Goal: Task Accomplishment & Management: Complete application form

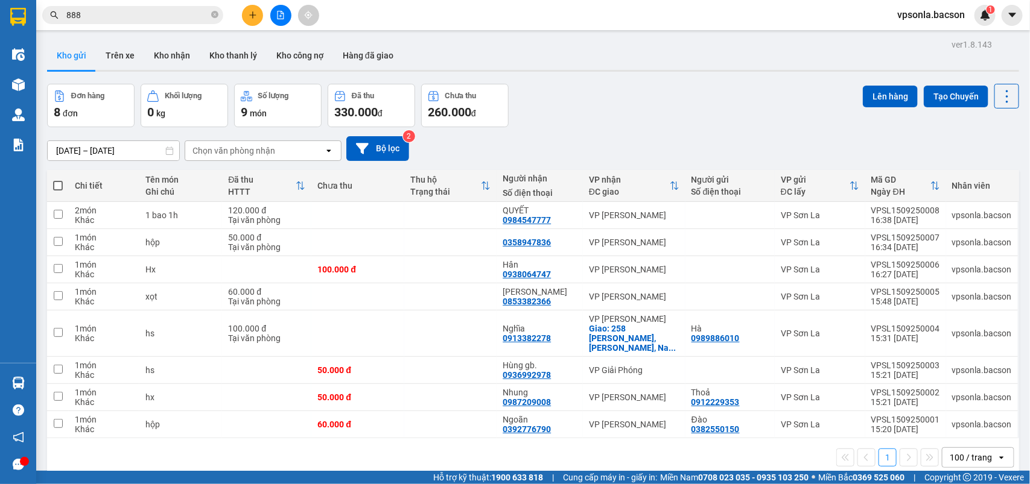
click at [769, 130] on div "[DATE] – [DATE] Press the down arrow key to interact with the calendar and sele…" at bounding box center [533, 148] width 972 height 43
click at [998, 92] on icon at bounding box center [1006, 96] width 17 height 17
click at [971, 169] on span "Làm mới" at bounding box center [977, 172] width 33 height 12
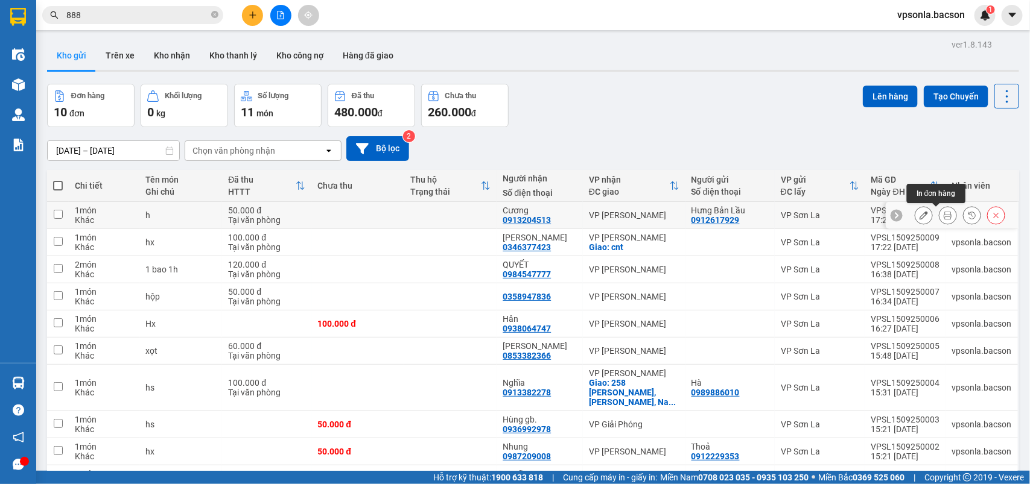
click at [943, 213] on icon at bounding box center [947, 215] width 8 height 8
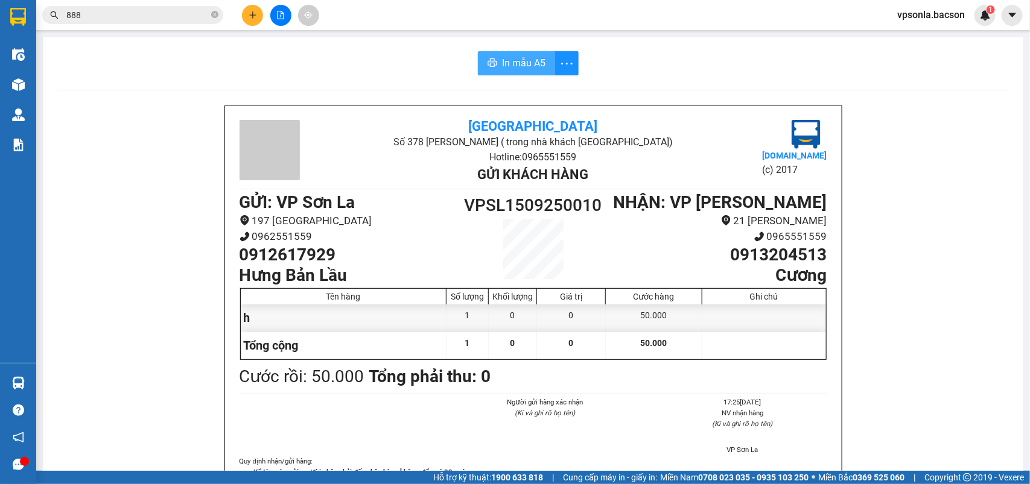
click at [505, 61] on span "In mẫu A5" at bounding box center [523, 62] width 43 height 15
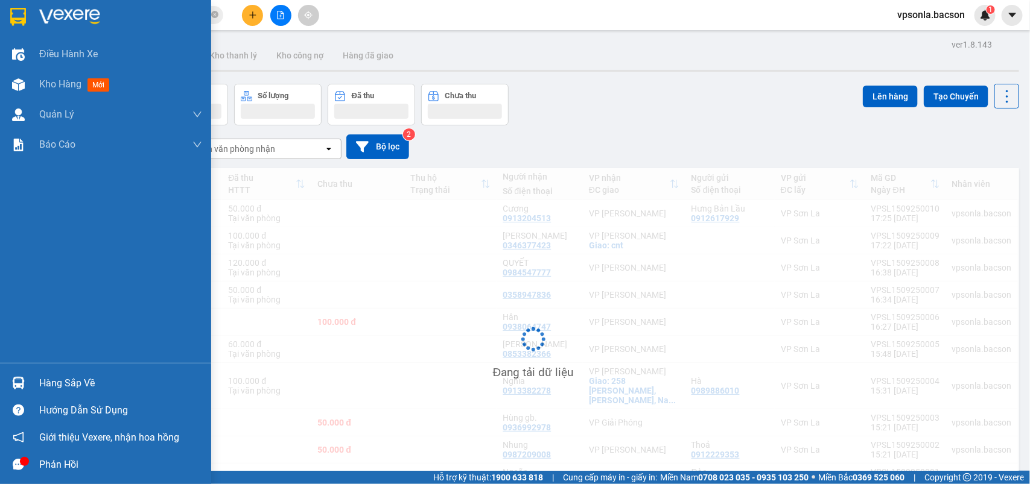
click at [10, 16] on img at bounding box center [18, 17] width 16 height 18
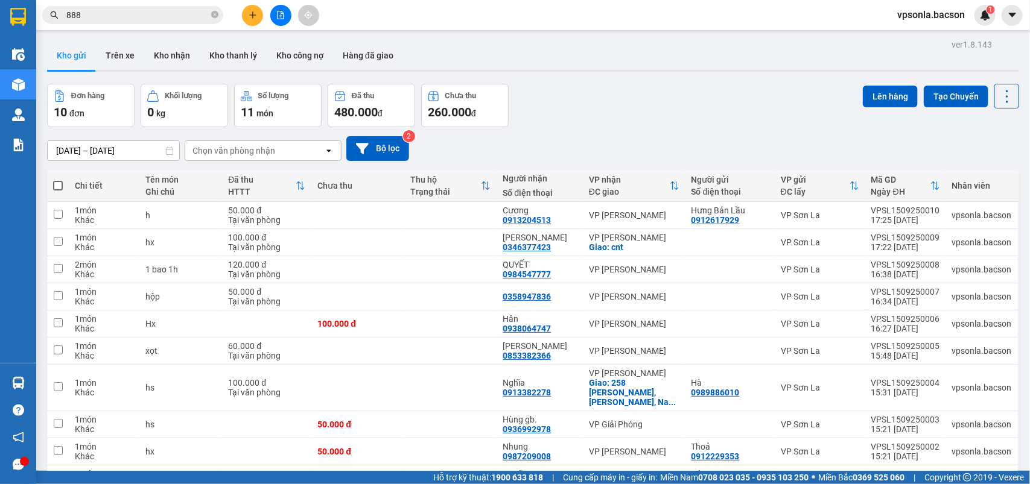
click at [564, 97] on div "Đơn hàng 10 đơn Khối lượng 0 kg Số lượng 11 món Đã thu 480.000 đ Chưa thu 260.0…" at bounding box center [533, 105] width 972 height 43
click at [258, 15] on button at bounding box center [252, 15] width 21 height 21
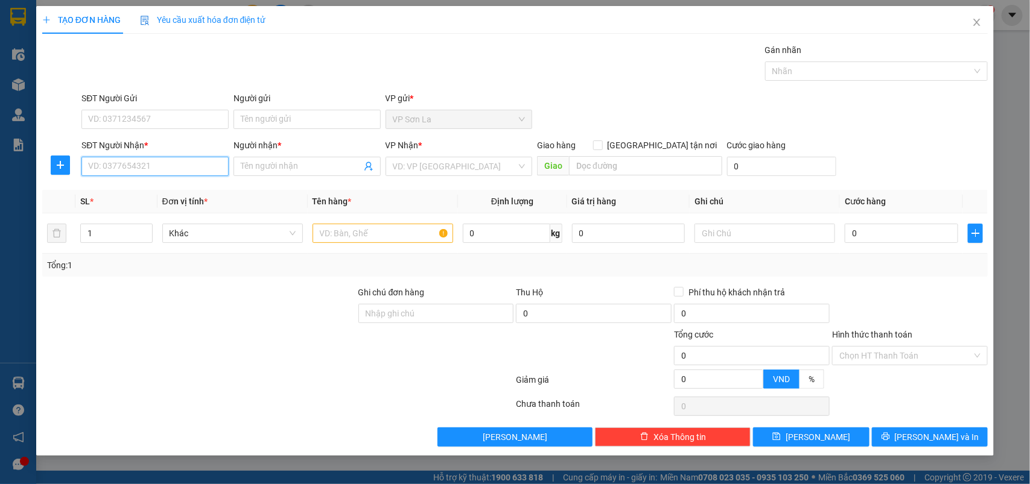
click at [156, 162] on input "SĐT Người Nhận *" at bounding box center [154, 166] width 147 height 19
click at [147, 187] on div "0976237599 - Hải" at bounding box center [155, 191] width 133 height 13
type input "0976237599"
type input "Hải"
type input "0976237599"
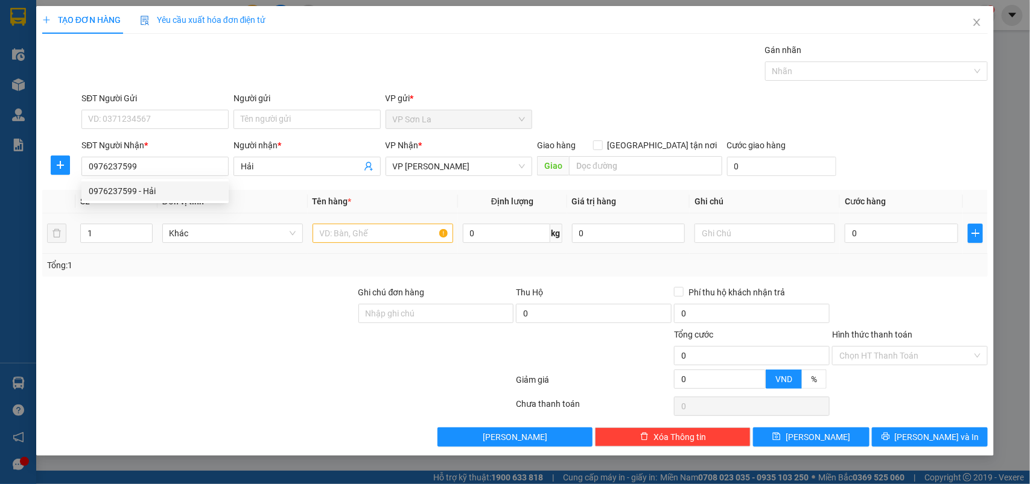
drag, startPoint x: 343, startPoint y: 212, endPoint x: 347, endPoint y: 229, distance: 18.0
click at [343, 214] on table "SL * Đơn vị tính * Tên hàng * Định lượng Giá trị hàng Ghi chú Cước hàng 1 Khác …" at bounding box center [515, 222] width 946 height 64
click at [348, 233] on input "text" at bounding box center [382, 233] width 141 height 19
type input "h"
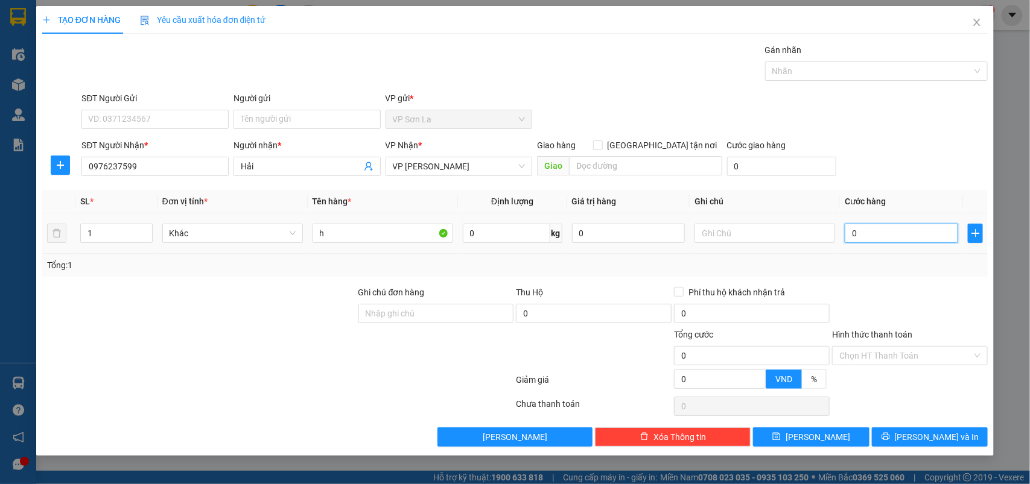
click at [876, 235] on input "0" at bounding box center [901, 233] width 113 height 19
type input "5"
type input "50"
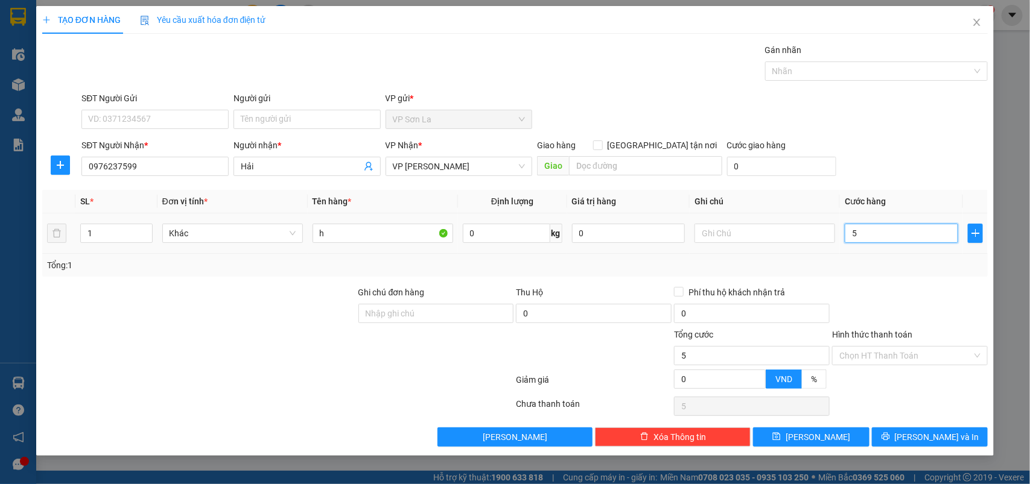
type input "50"
type input "50.000"
click at [908, 352] on input "Hình thức thanh toán" at bounding box center [905, 356] width 133 height 18
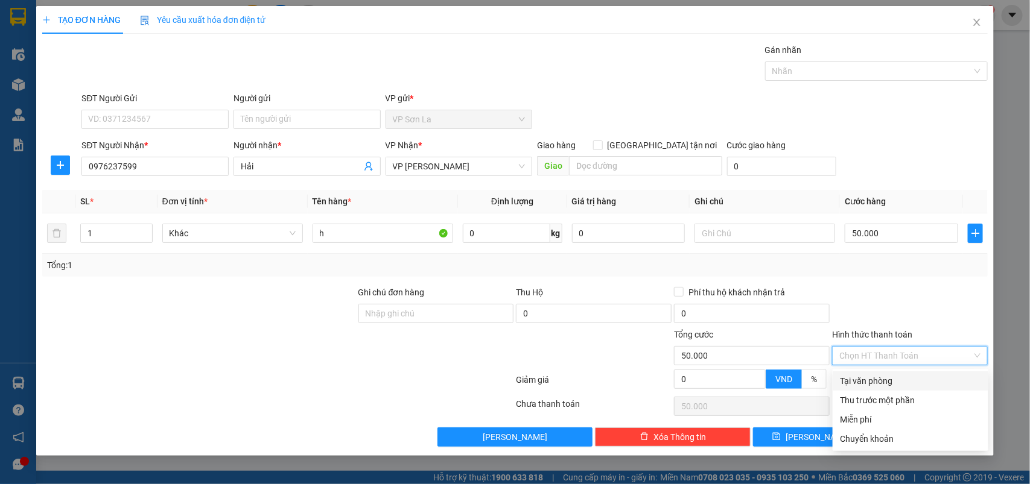
click at [899, 384] on div "Tại văn phòng" at bounding box center [910, 381] width 141 height 13
type input "0"
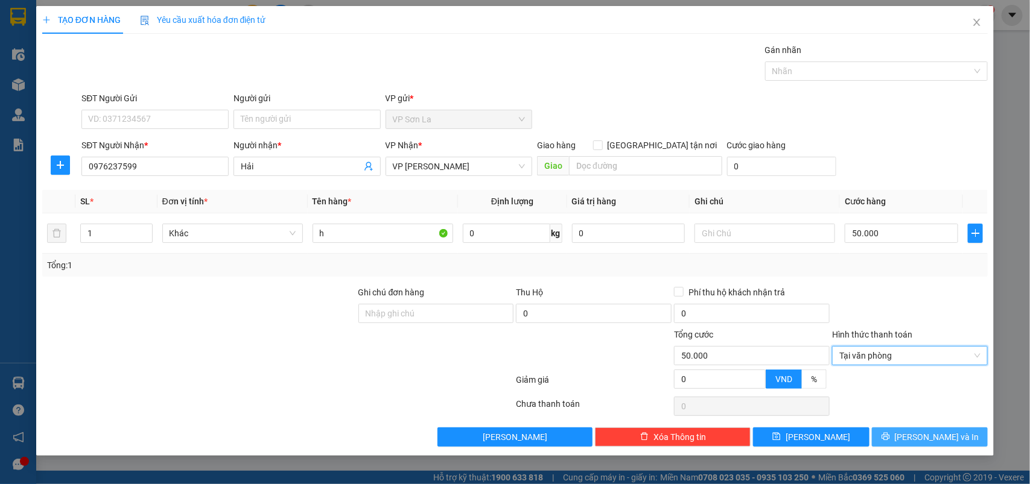
click at [926, 444] on span "[PERSON_NAME] và In" at bounding box center [937, 437] width 84 height 13
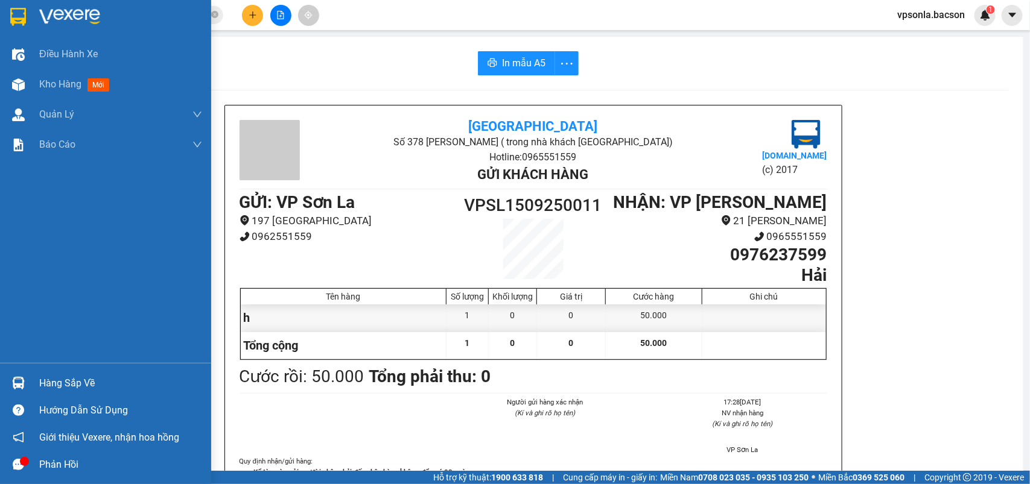
click at [11, 16] on img at bounding box center [18, 17] width 16 height 18
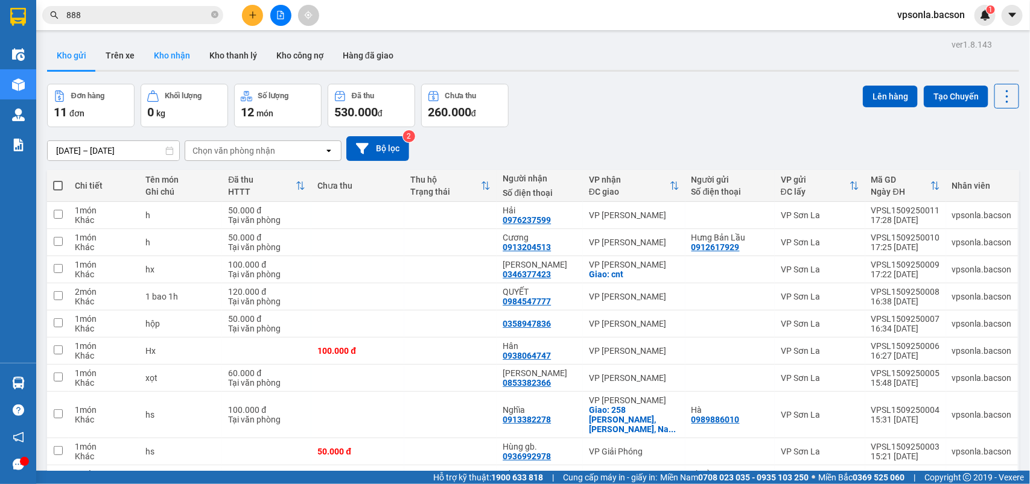
click at [161, 59] on button "Kho nhận" at bounding box center [171, 55] width 55 height 29
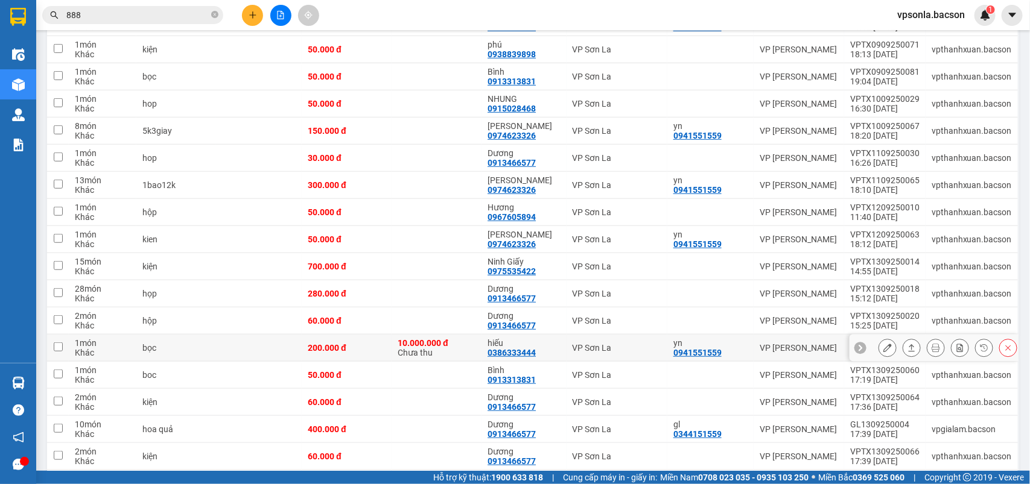
scroll to position [490, 0]
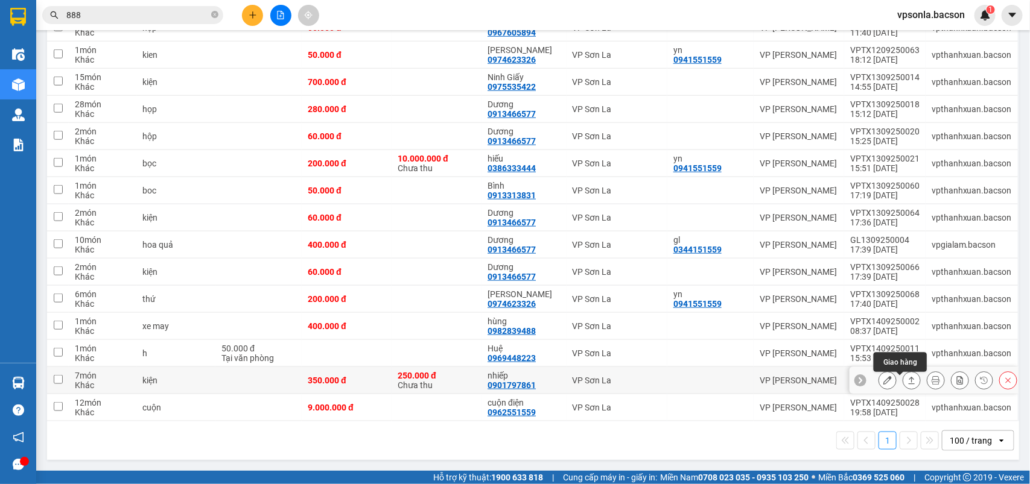
click at [907, 381] on icon at bounding box center [911, 380] width 8 height 8
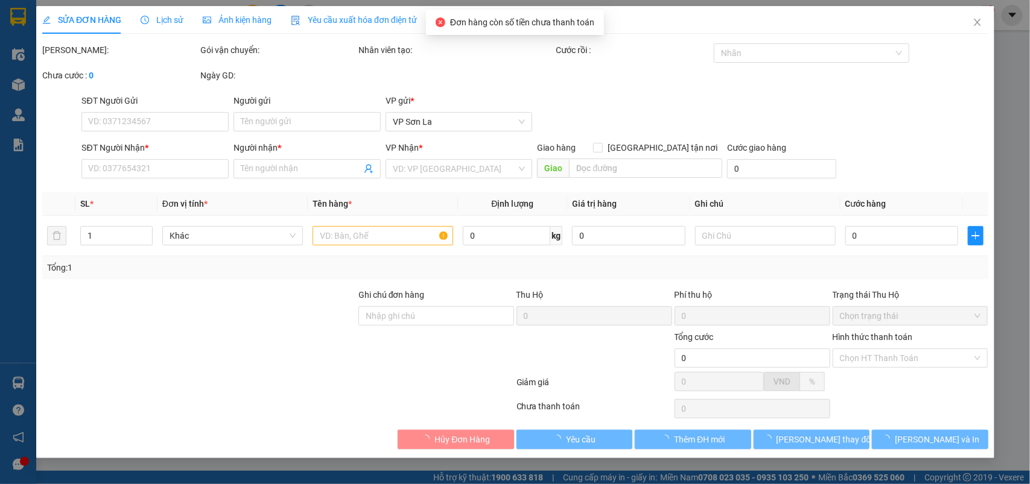
type input "0901797861"
type input "nhiếp"
type input "350.000"
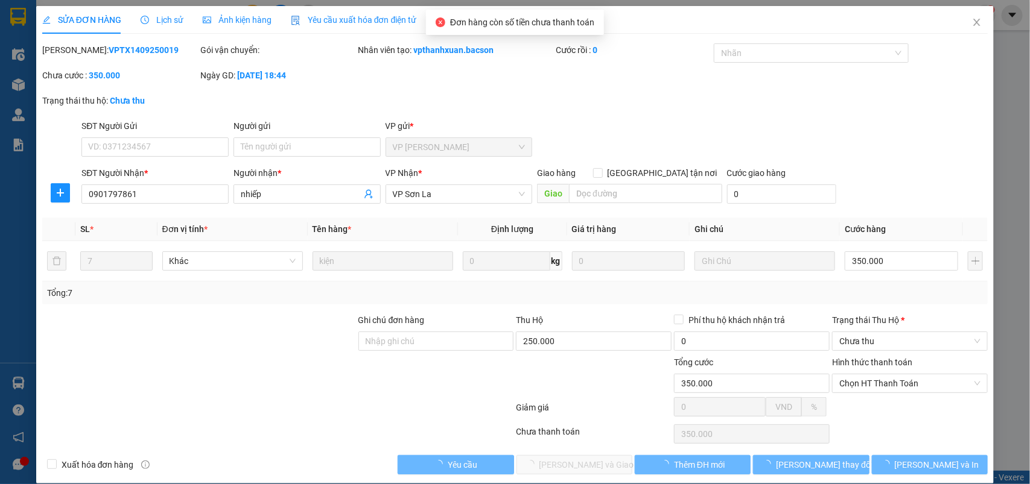
click at [890, 329] on div "Trạng thái [PERSON_NAME] *" at bounding box center [910, 323] width 156 height 18
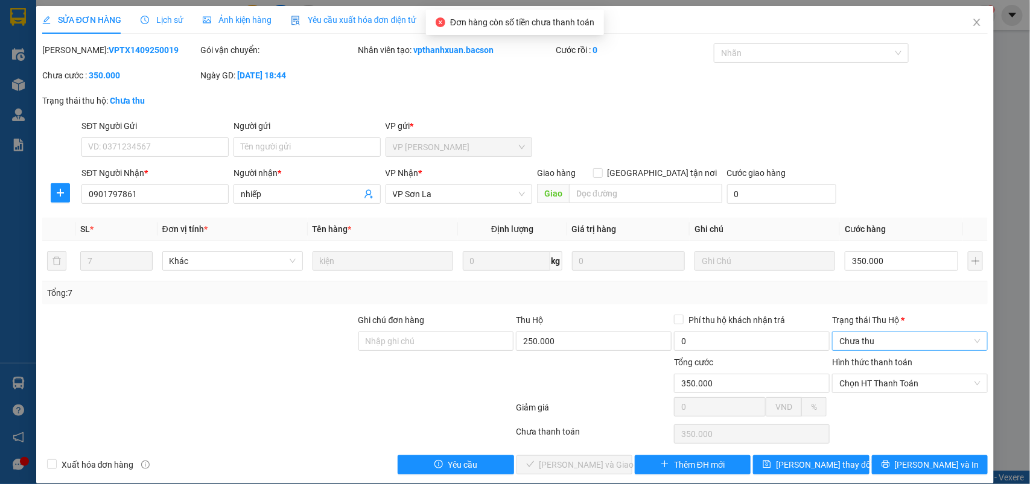
click at [887, 351] on div "Chưa thu" at bounding box center [910, 341] width 156 height 19
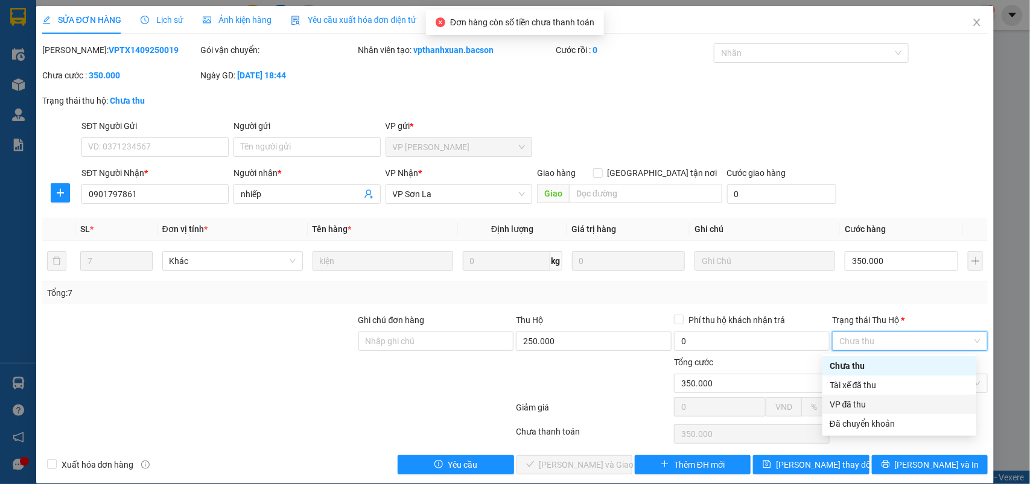
click at [851, 403] on div "VP đã thu" at bounding box center [898, 404] width 139 height 13
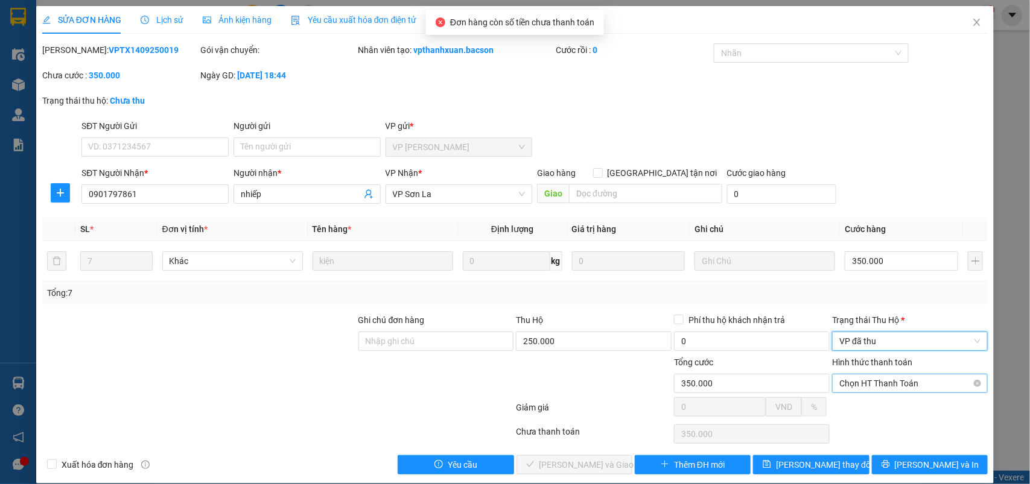
click at [855, 387] on span "Chọn HT Thanh Toán" at bounding box center [909, 384] width 141 height 18
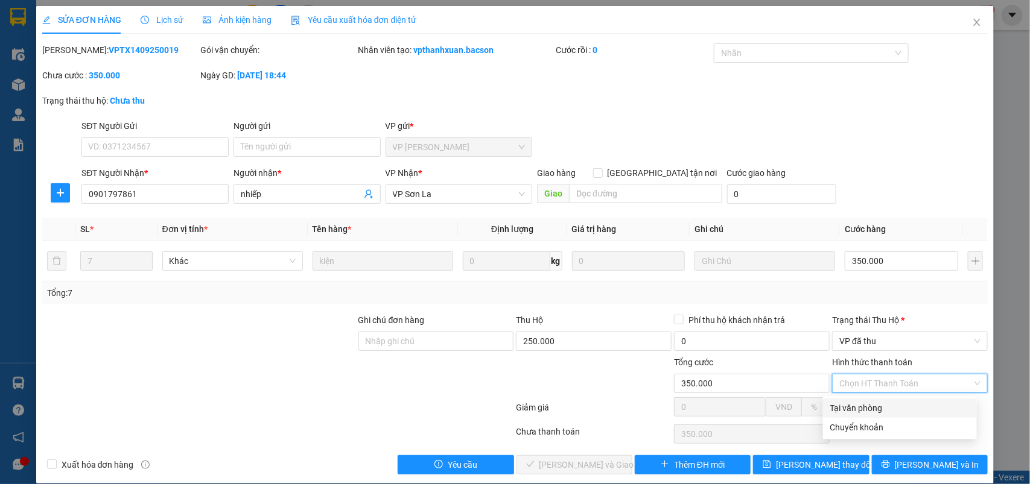
drag, startPoint x: 852, startPoint y: 406, endPoint x: 686, endPoint y: 448, distance: 171.0
click at [852, 406] on div "Tại văn phòng" at bounding box center [899, 408] width 139 height 13
type input "0"
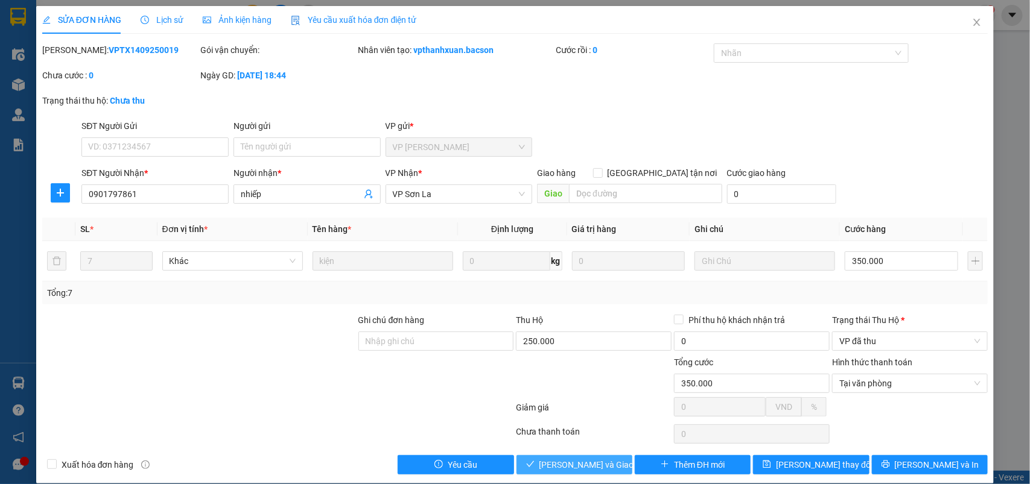
click at [587, 471] on span "[PERSON_NAME] và Giao hàng" at bounding box center [597, 464] width 116 height 13
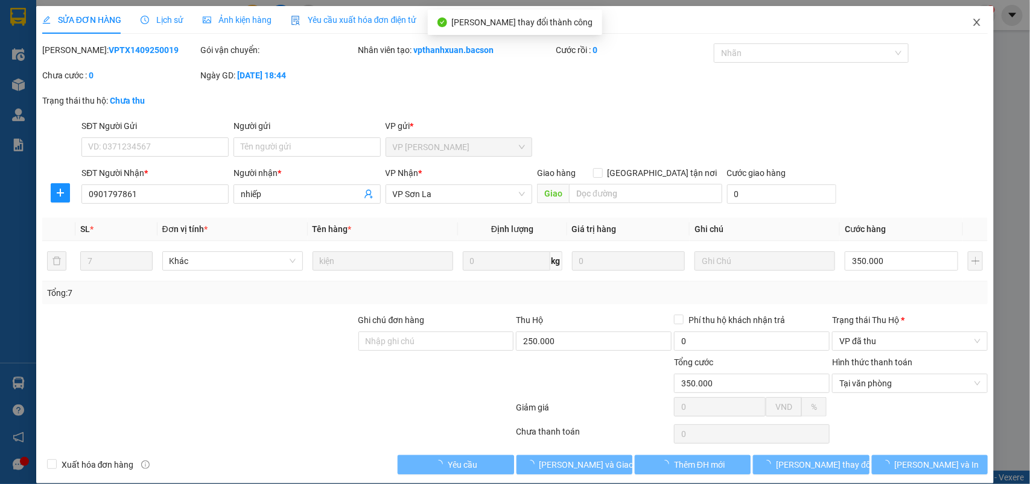
click at [974, 25] on icon "close" at bounding box center [977, 22] width 7 height 7
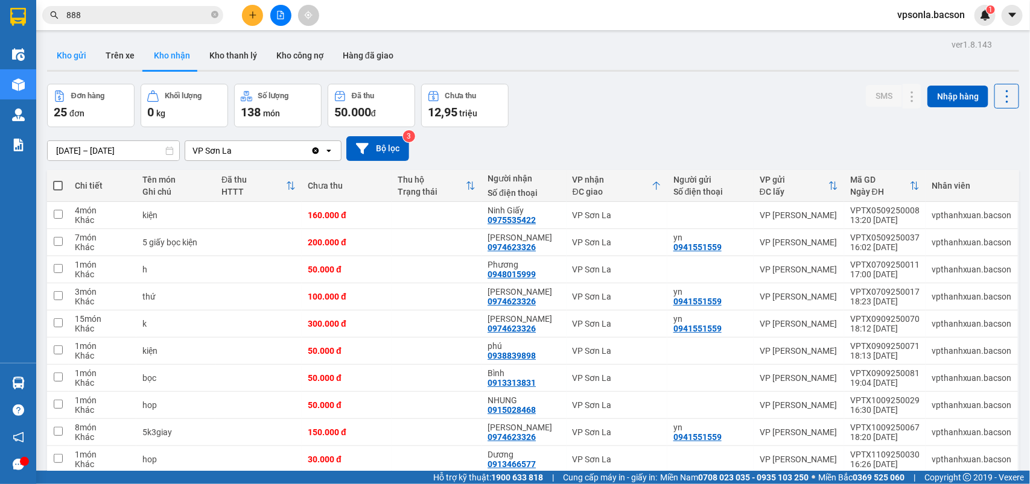
click at [80, 54] on button "Kho gửi" at bounding box center [71, 55] width 49 height 29
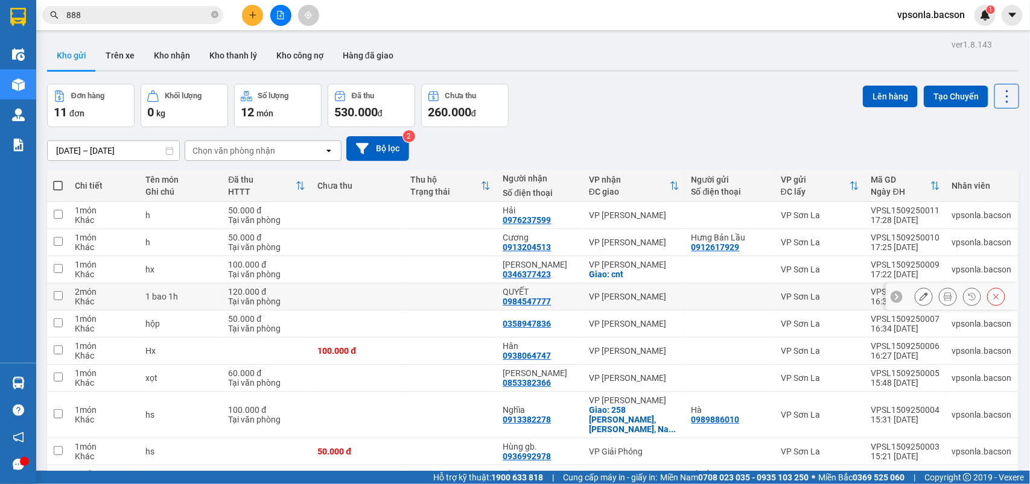
scroll to position [90, 0]
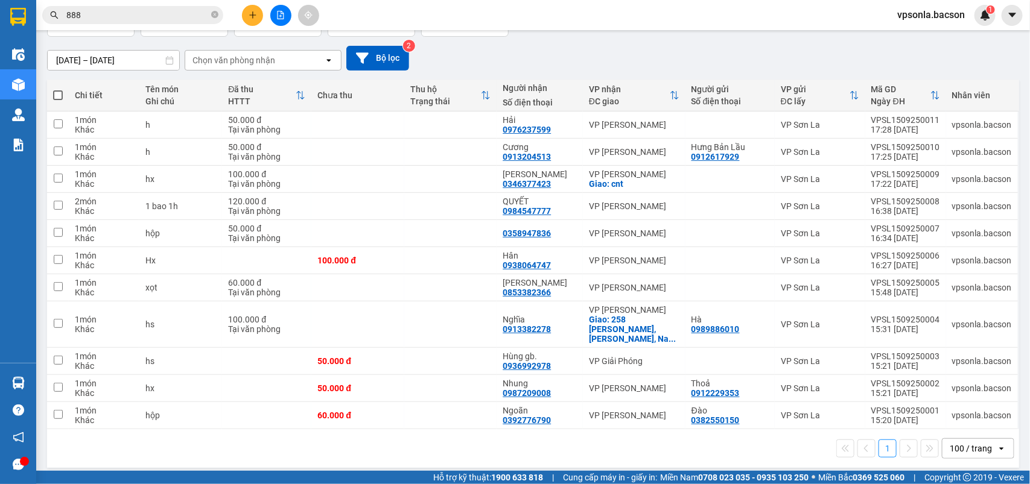
click at [976, 443] on div "100 / trang" at bounding box center [970, 449] width 42 height 12
click at [969, 411] on span "100 / trang" at bounding box center [962, 415] width 46 height 12
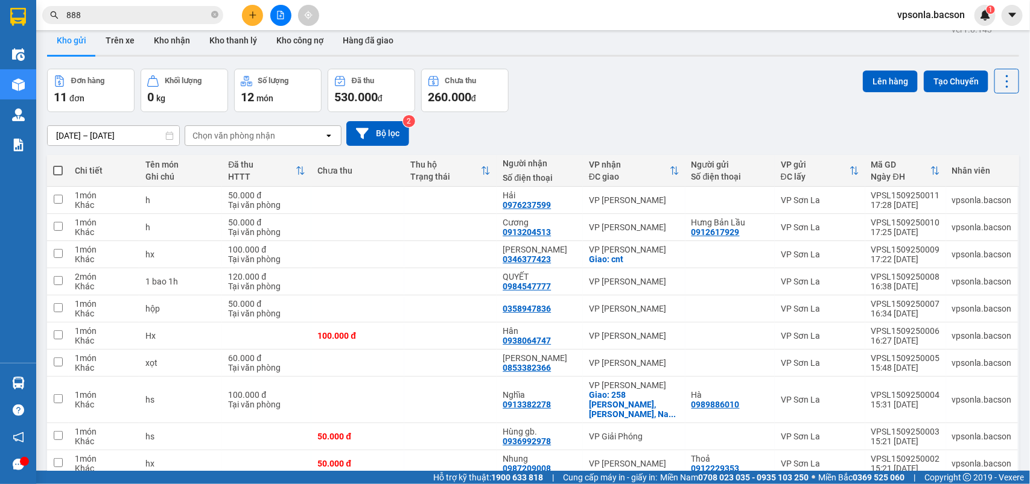
scroll to position [0, 0]
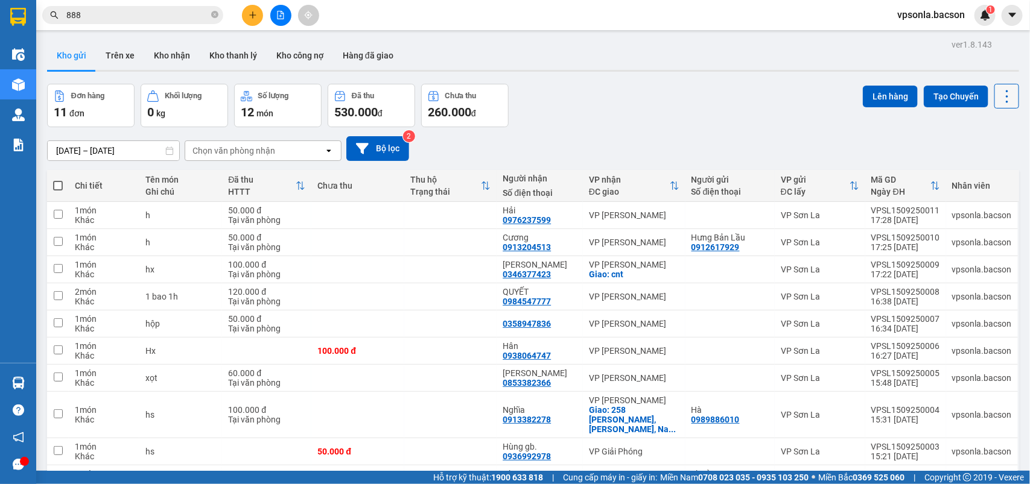
click at [998, 95] on icon at bounding box center [1006, 96] width 17 height 17
click at [969, 171] on span "Làm mới" at bounding box center [977, 172] width 33 height 12
click at [994, 84] on button at bounding box center [1006, 96] width 25 height 25
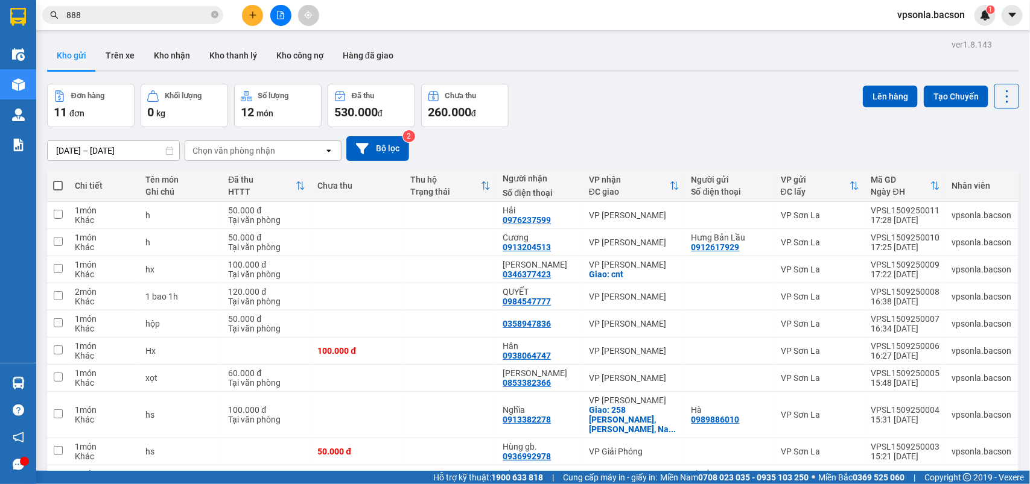
click at [754, 71] on div at bounding box center [533, 71] width 972 height 2
click at [257, 7] on button at bounding box center [252, 15] width 21 height 21
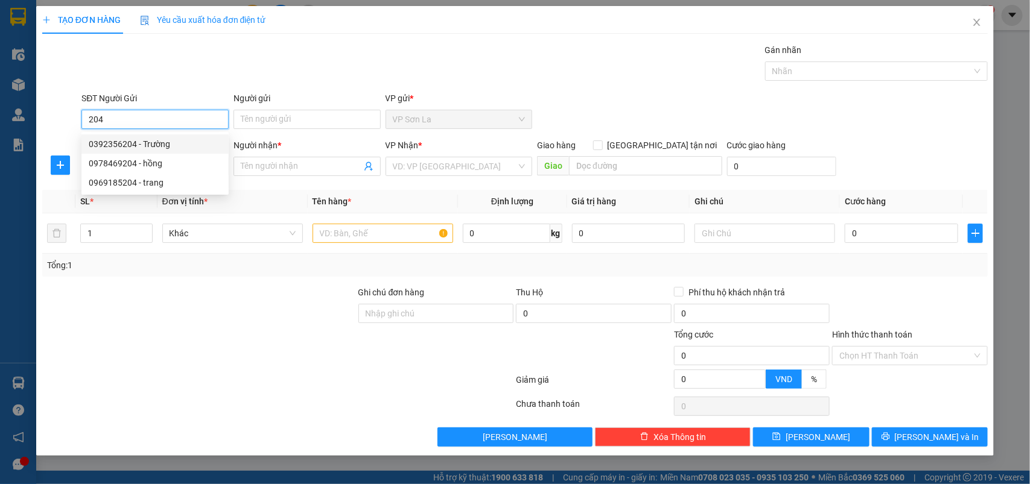
click at [143, 143] on div "0392356204 - Trường" at bounding box center [155, 144] width 133 height 13
type input "0392356204"
type input "Trường"
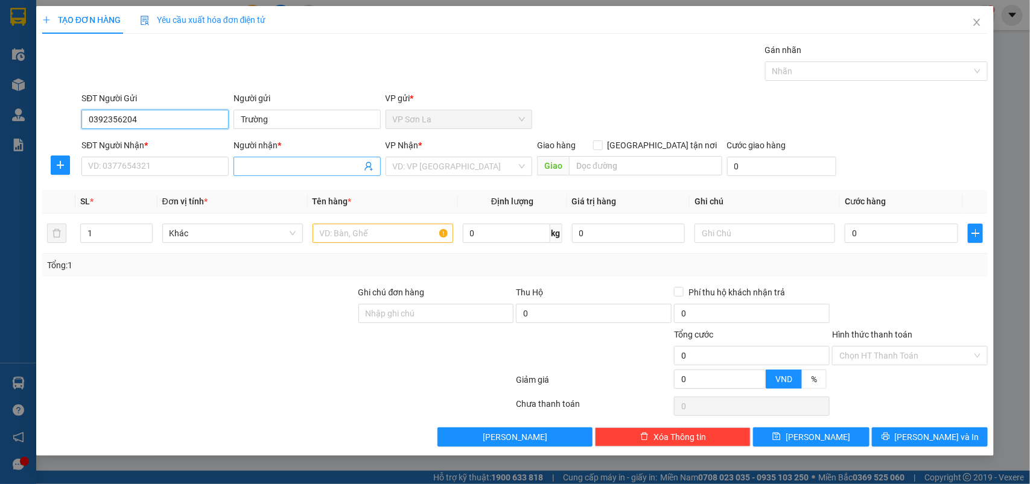
type input "0392356204"
click at [364, 170] on icon "user-add" at bounding box center [369, 167] width 10 height 10
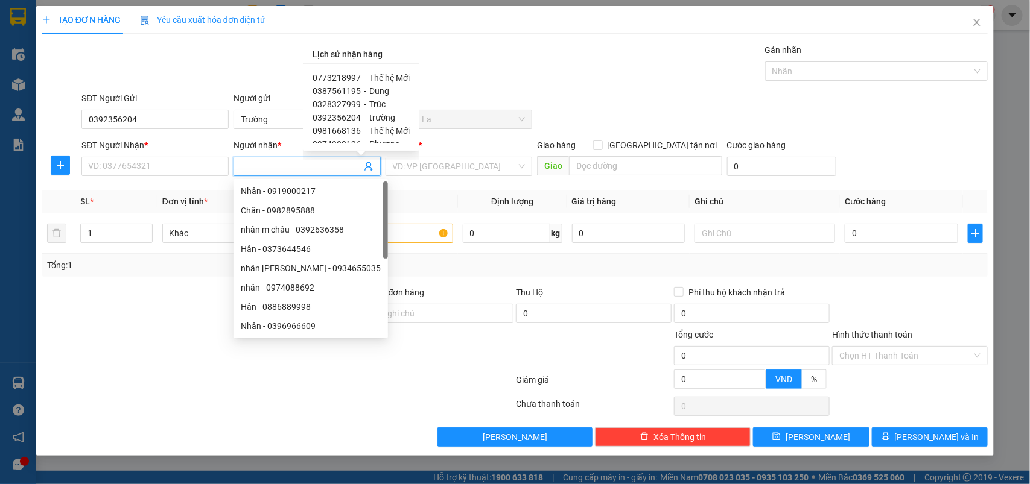
click at [364, 77] on span "-" at bounding box center [365, 78] width 2 height 10
type input "0773218997"
type input "Thế hệ Mới"
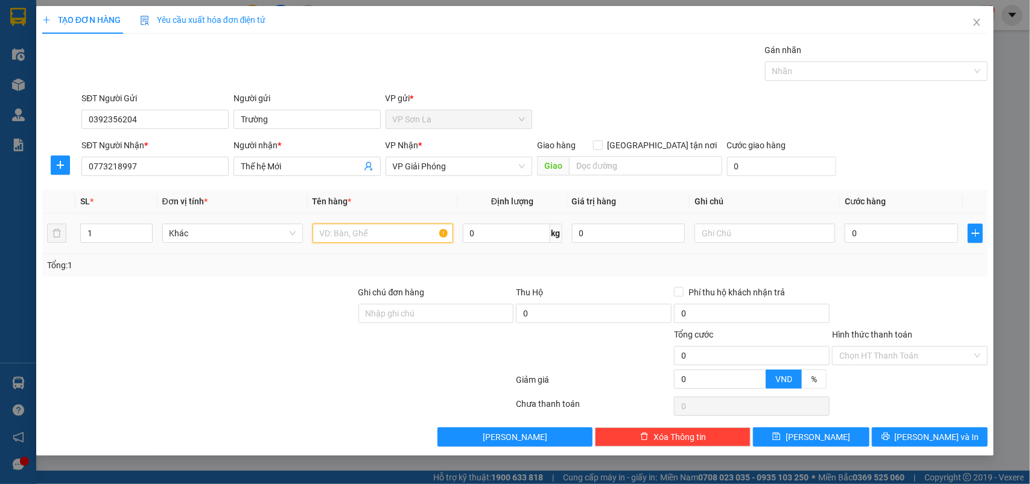
click at [370, 237] on input "text" at bounding box center [382, 233] width 141 height 19
type input "hộp"
click at [873, 236] on input "0" at bounding box center [901, 233] width 113 height 19
type input "5"
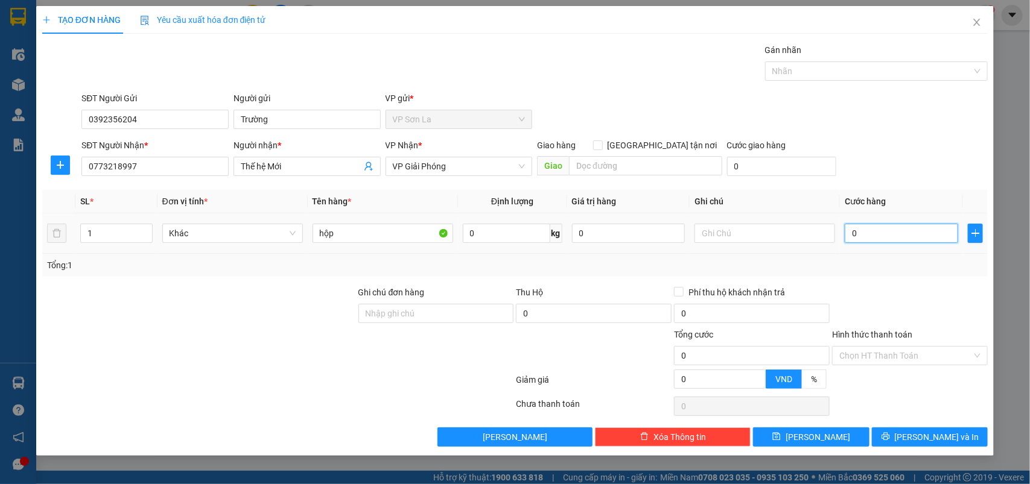
type input "5"
type input "50"
type input "50.000"
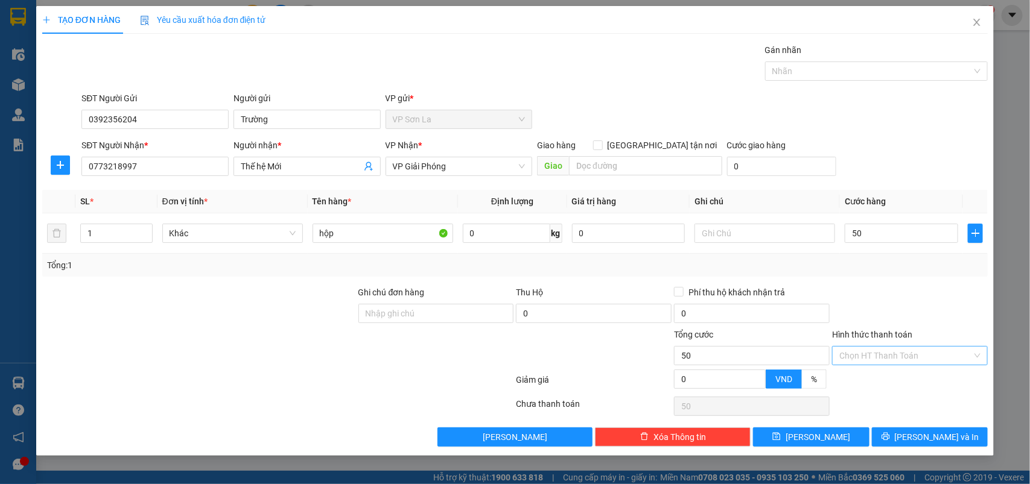
type input "50.000"
click at [873, 349] on input "Hình thức thanh toán" at bounding box center [905, 356] width 133 height 18
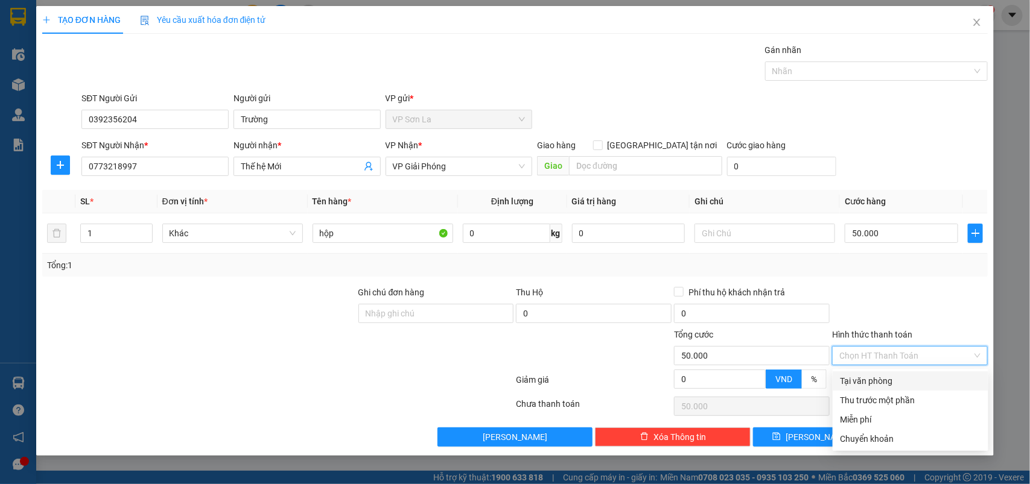
click at [867, 375] on div "Tại văn phòng" at bounding box center [910, 381] width 141 height 13
type input "0"
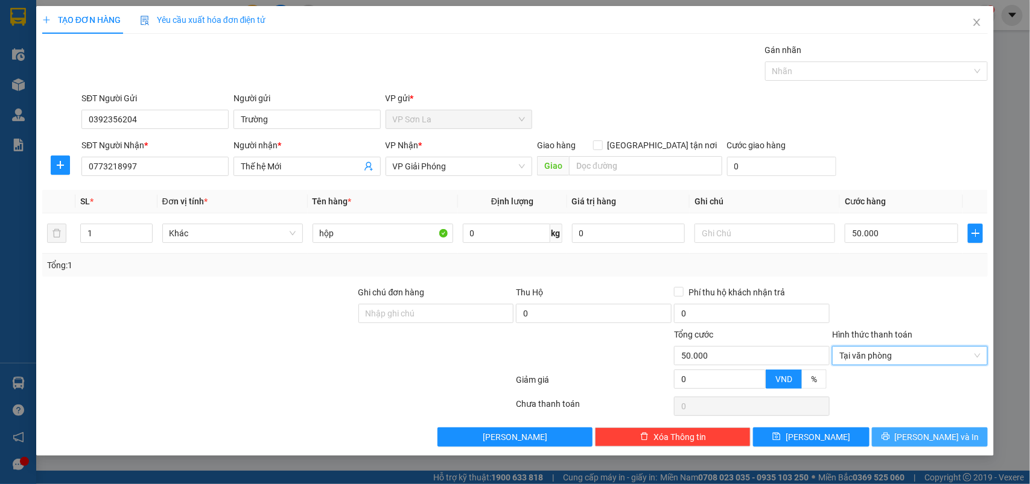
click at [919, 439] on span "[PERSON_NAME] và In" at bounding box center [937, 437] width 84 height 13
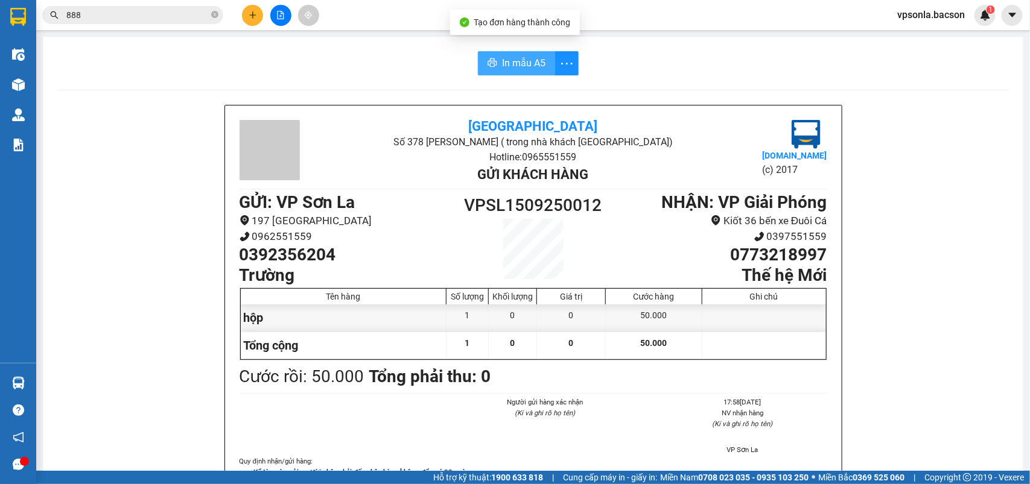
click at [518, 65] on span "In mẫu A5" at bounding box center [523, 62] width 43 height 15
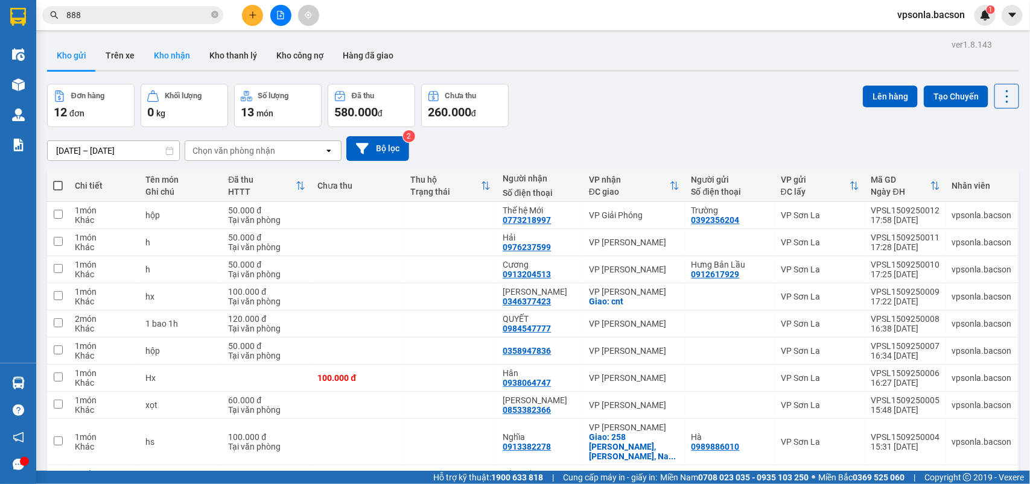
click at [180, 60] on button "Kho nhận" at bounding box center [171, 55] width 55 height 29
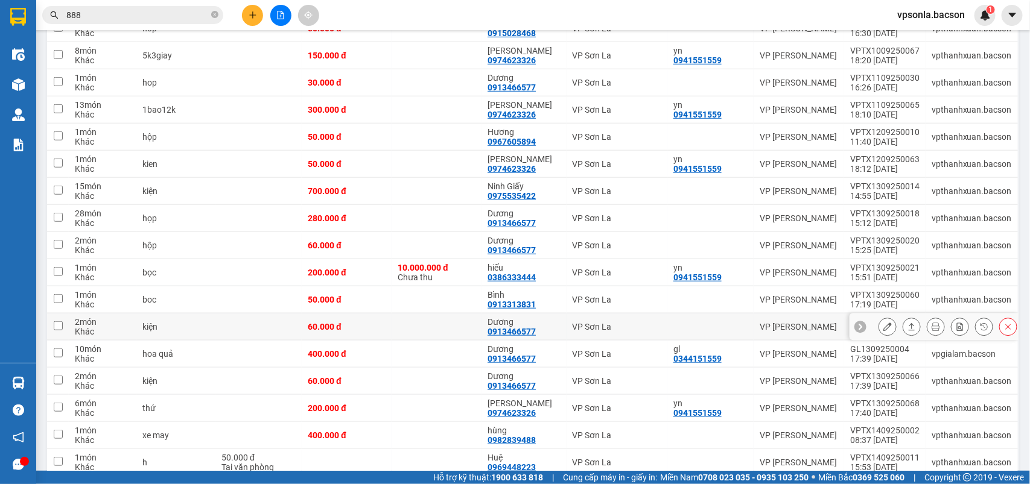
scroll to position [463, 0]
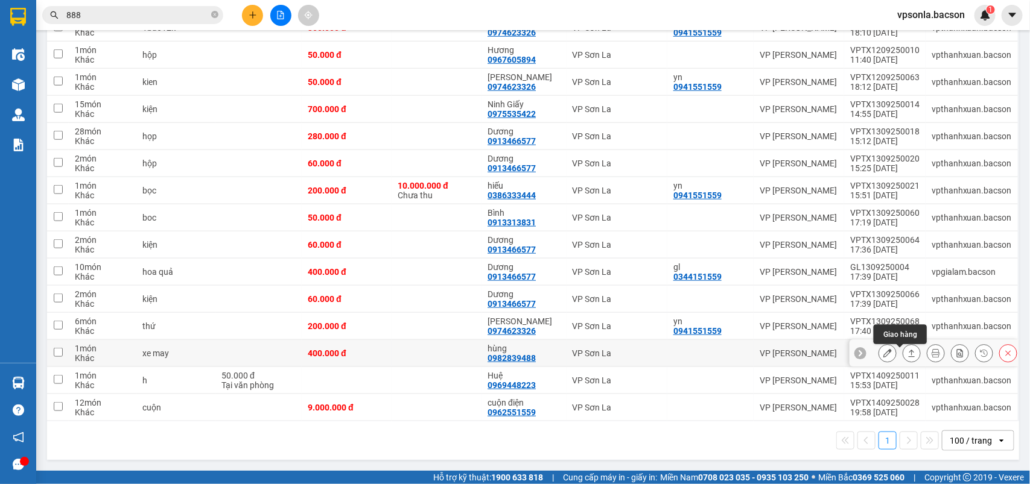
click at [904, 355] on button at bounding box center [911, 353] width 17 height 21
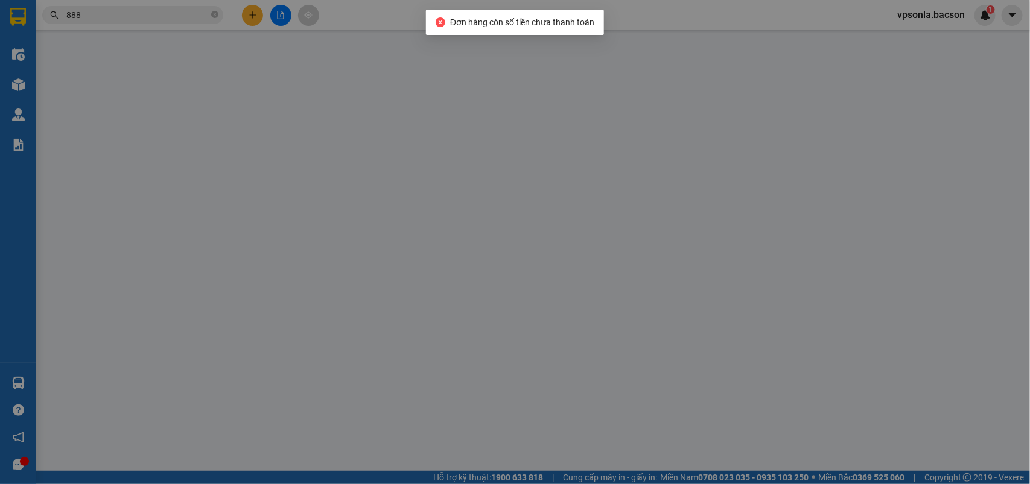
type input "0982839488"
type input "hùng"
type input "400.000"
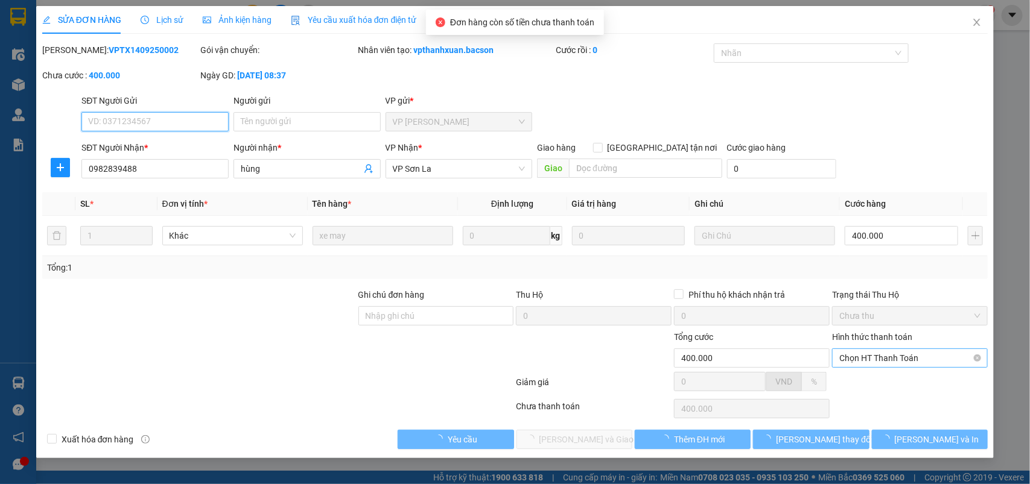
click at [867, 357] on span "Chọn HT Thanh Toán" at bounding box center [909, 358] width 141 height 18
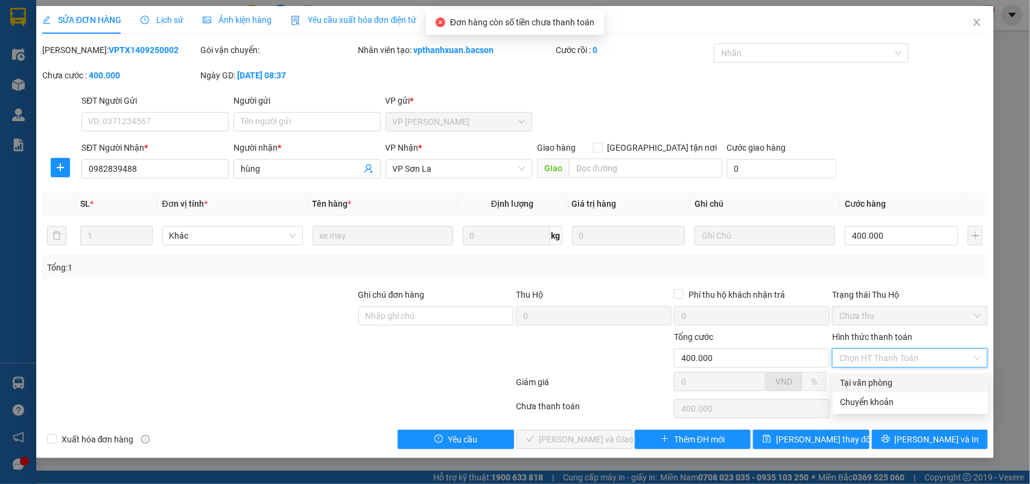
click at [860, 381] on div "Tại văn phòng" at bounding box center [910, 382] width 141 height 13
type input "0"
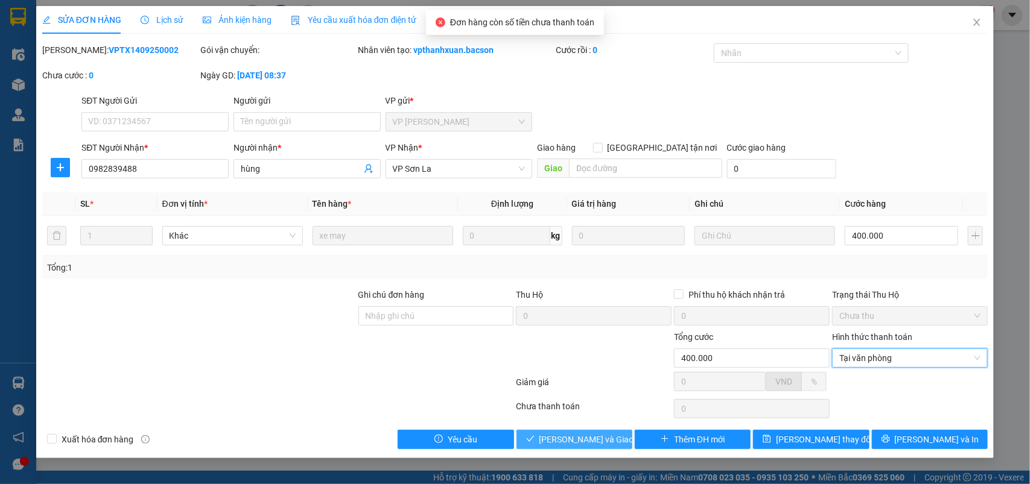
click at [609, 438] on span "[PERSON_NAME] và Giao hàng" at bounding box center [597, 439] width 116 height 13
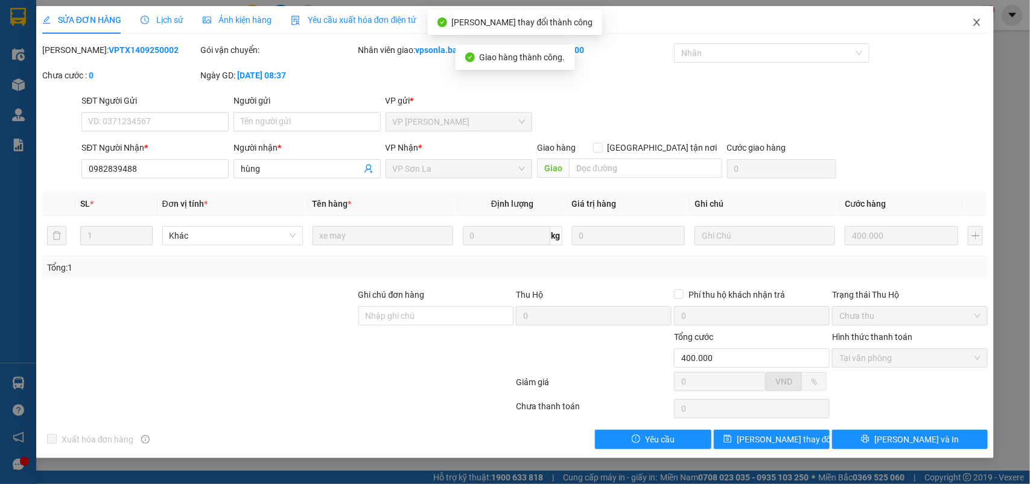
click at [975, 28] on span "Close" at bounding box center [977, 23] width 34 height 34
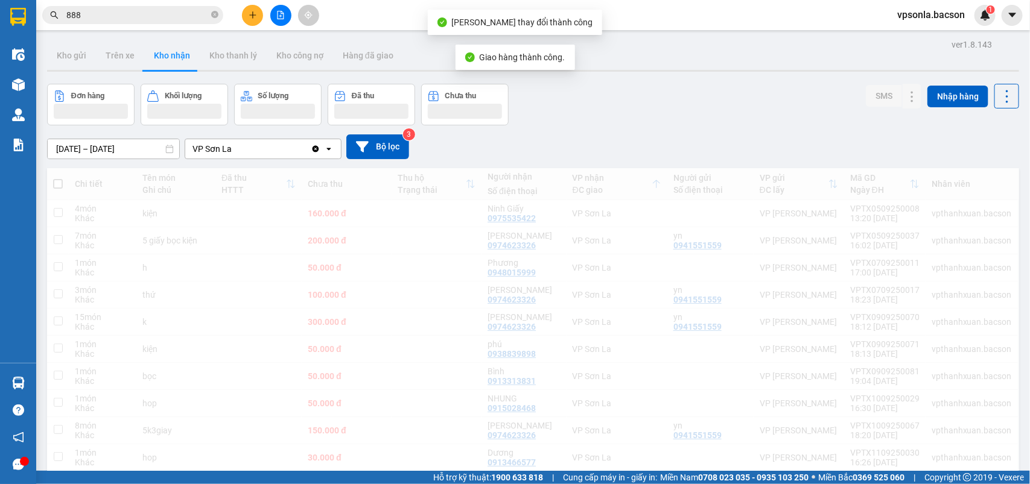
click at [977, 28] on div "Kết quả tìm kiếm ( 7292 ) Bộ lọc Mã ĐH Trạng thái Món hàng Thu hộ Tổng cước Chư…" at bounding box center [515, 15] width 1030 height 30
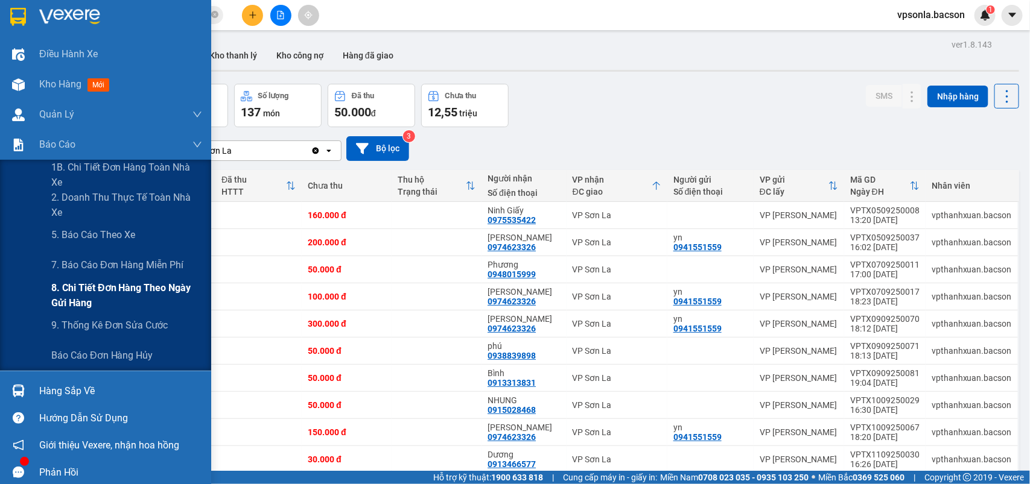
click at [98, 288] on span "8. Chi tiết đơn hàng theo ngày gửi hàng" at bounding box center [126, 295] width 151 height 30
